Goal: Book appointment/travel/reservation

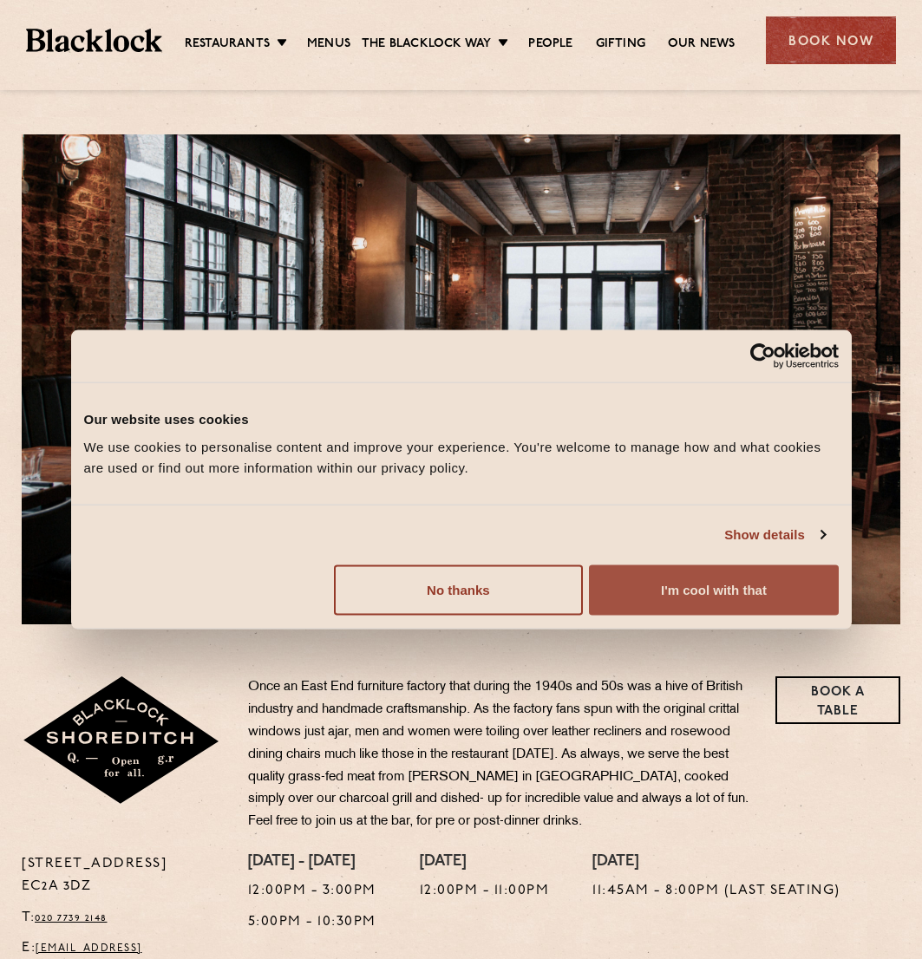
click at [699, 591] on button "I'm cool with that" at bounding box center [713, 590] width 249 height 50
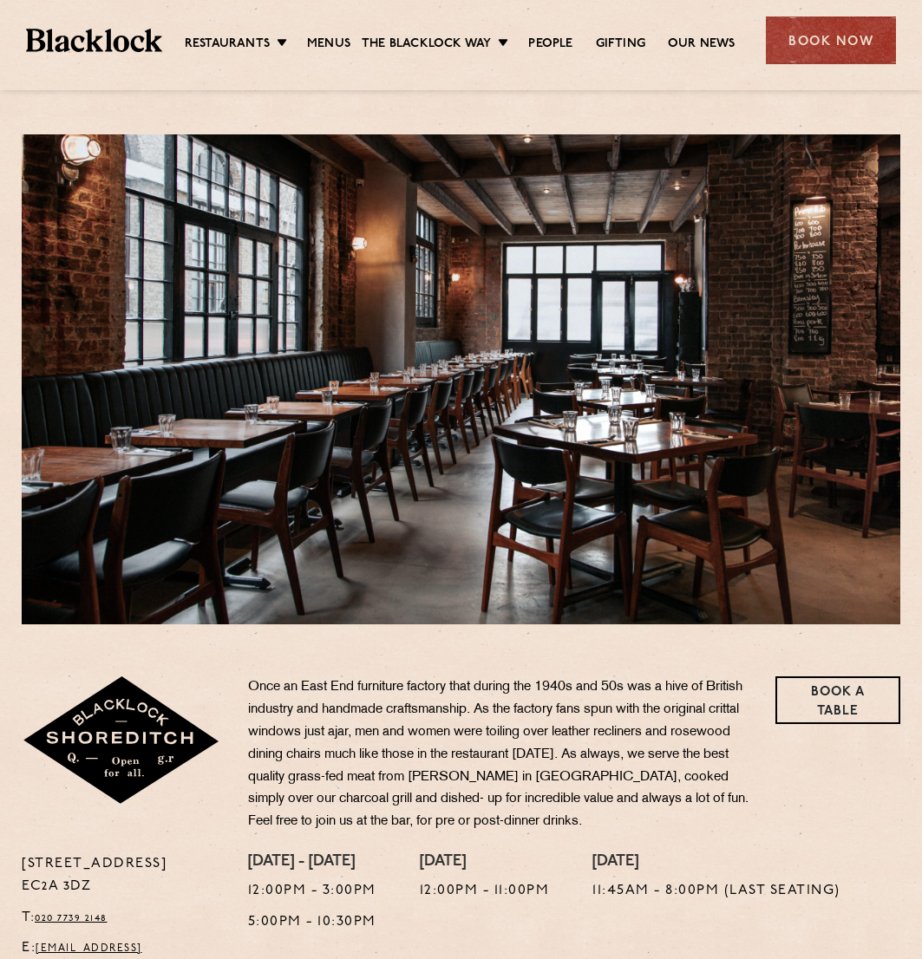
click at [307, 29] on ul "Restaurants Soho City Shoreditch Covent Garden Canary Wharf Manchester Birmingh…" at bounding box center [459, 41] width 595 height 28
click at [324, 36] on link "Menus" at bounding box center [328, 45] width 43 height 19
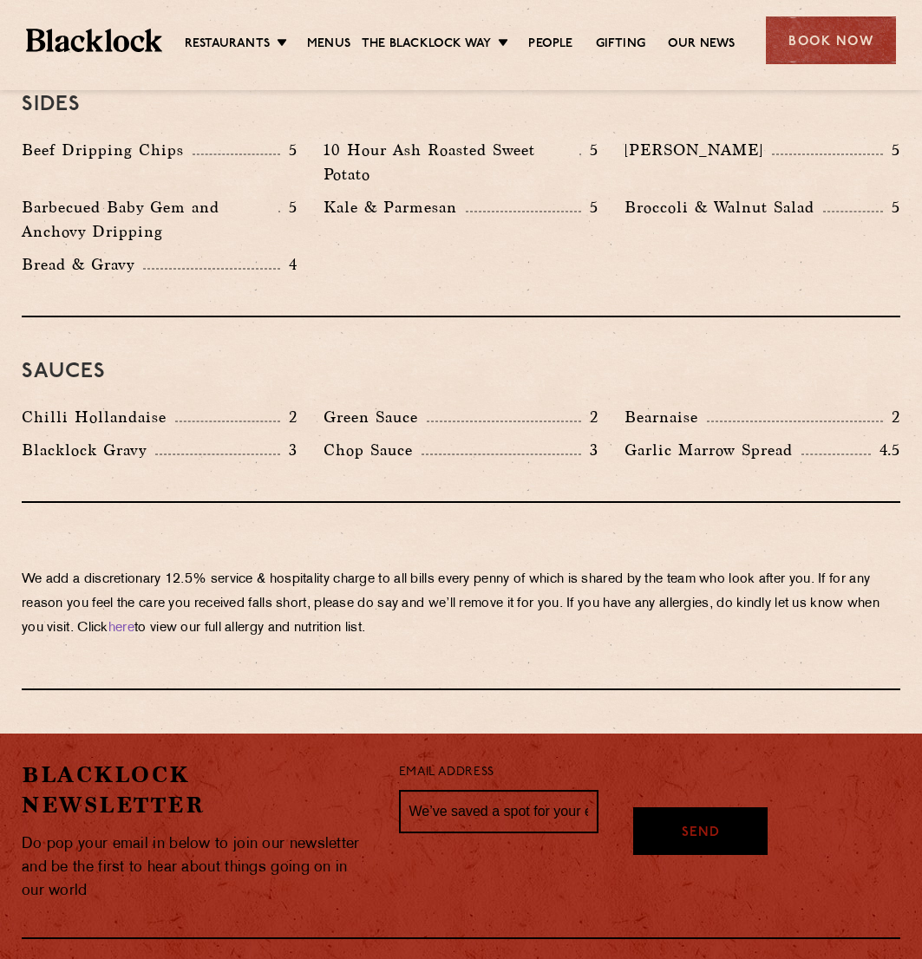
scroll to position [2883, 0]
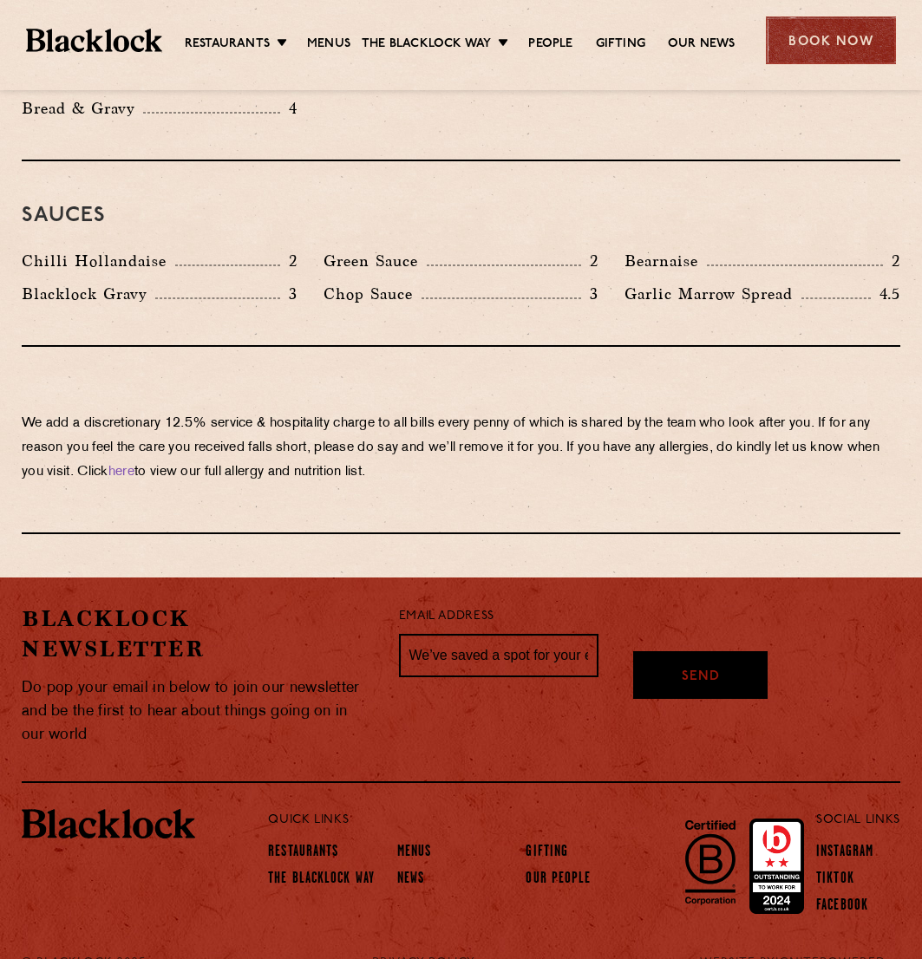
click at [829, 30] on div "Book Now" at bounding box center [831, 40] width 130 height 48
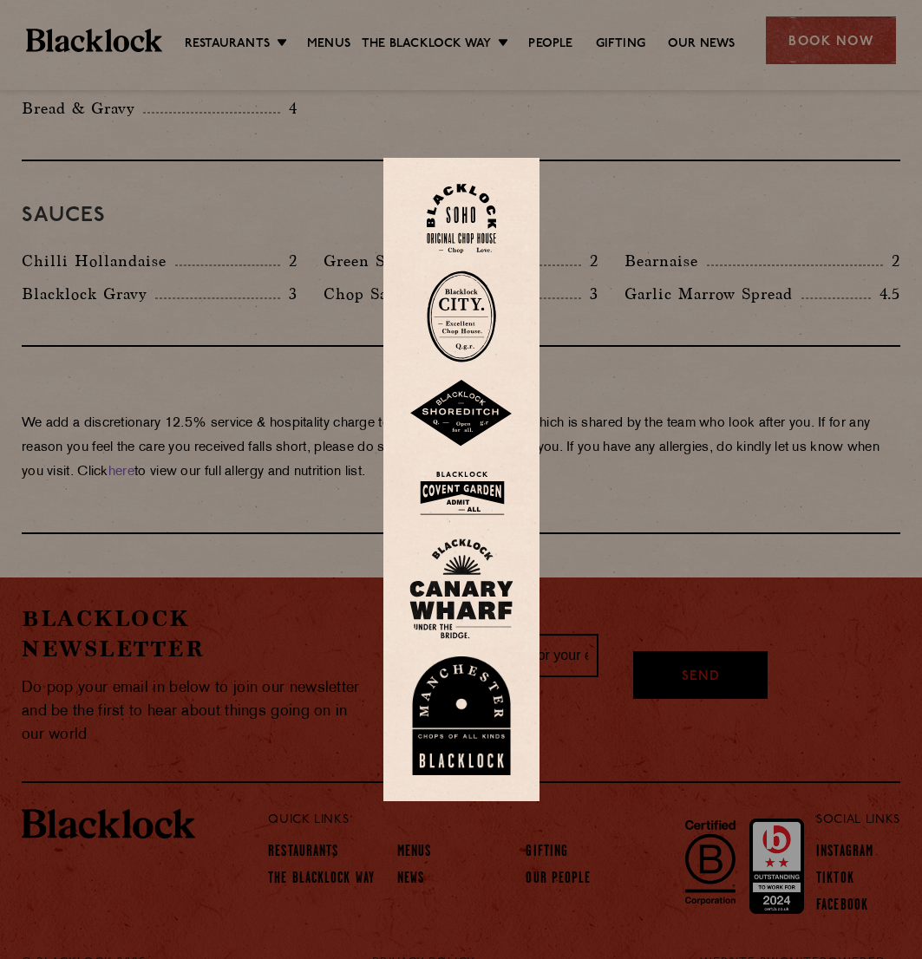
click at [468, 415] on img at bounding box center [461, 414] width 104 height 68
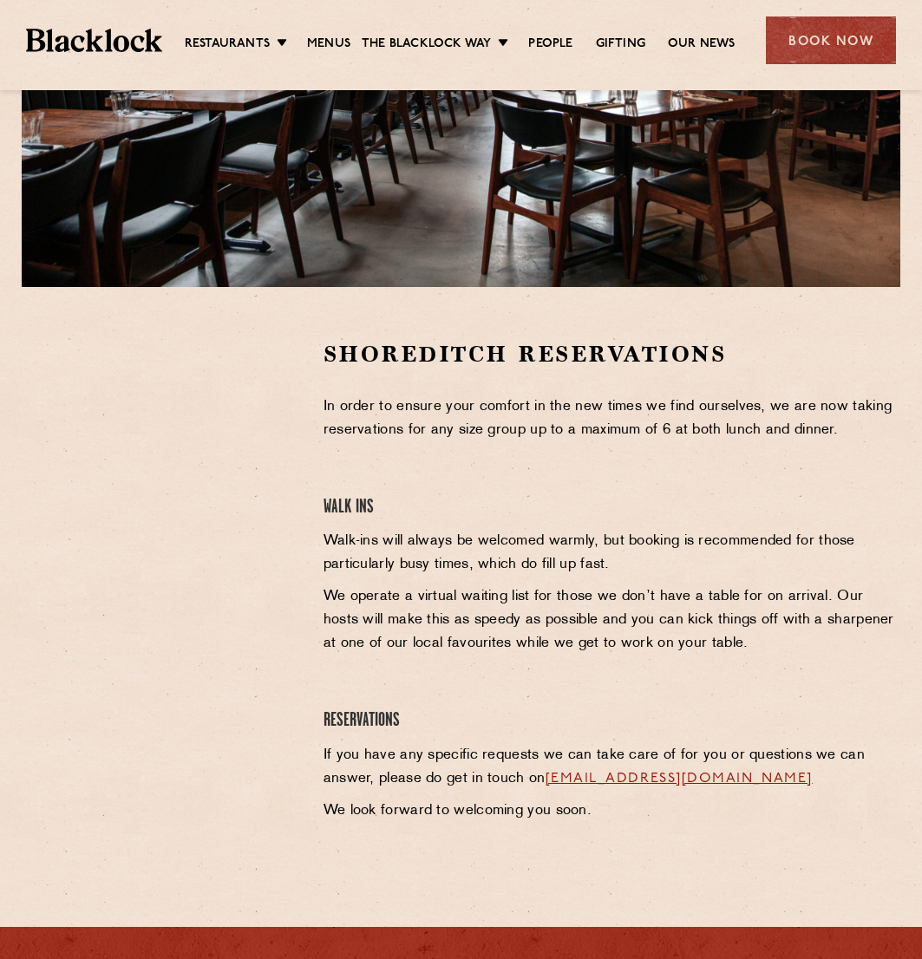
scroll to position [289, 0]
